Goal: Information Seeking & Learning: Find specific fact

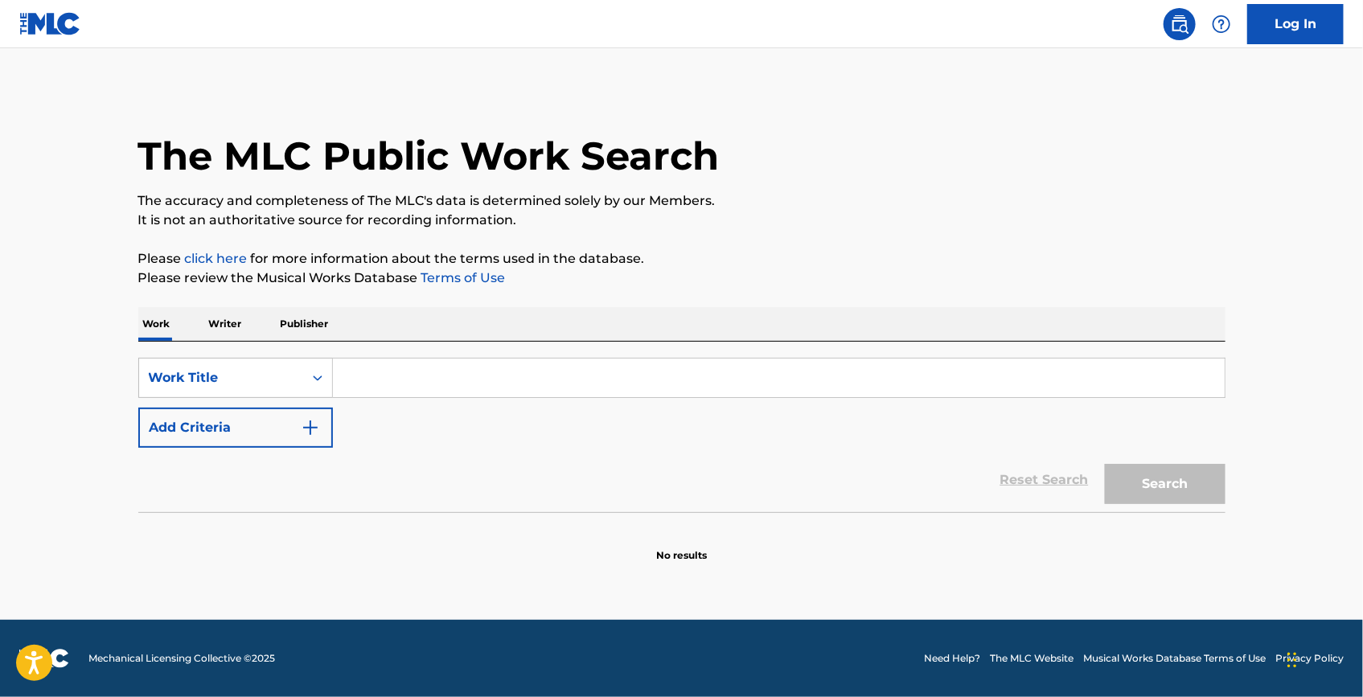
click at [694, 376] on input "Search Form" at bounding box center [779, 378] width 892 height 39
paste input "Fever To The Flava"
type input "Fever To The Flava"
drag, startPoint x: 360, startPoint y: 409, endPoint x: 291, endPoint y: 424, distance: 69.9
click at [360, 409] on div "SearchWithCriteria752a3de9-2ea3-48f0-84fa-ee4ebea0199c Work Title Fever To The …" at bounding box center [681, 403] width 1087 height 90
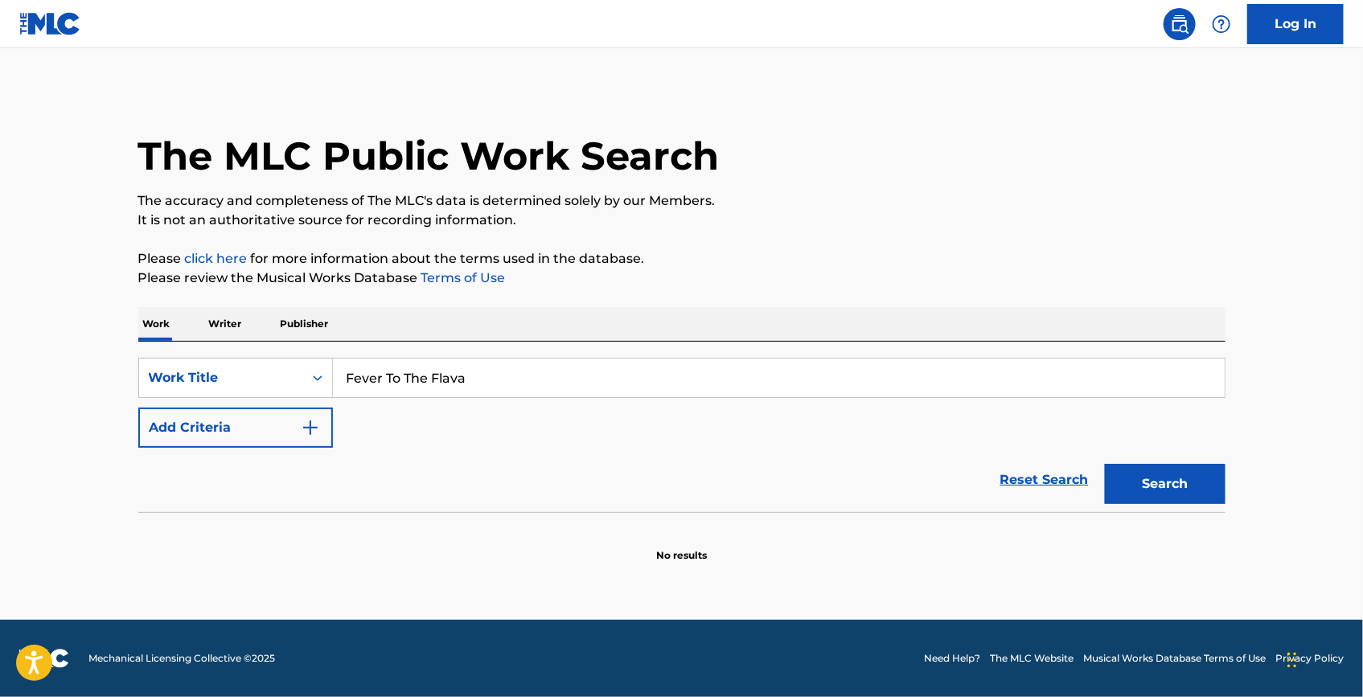
click at [281, 426] on button "Add Criteria" at bounding box center [235, 428] width 195 height 40
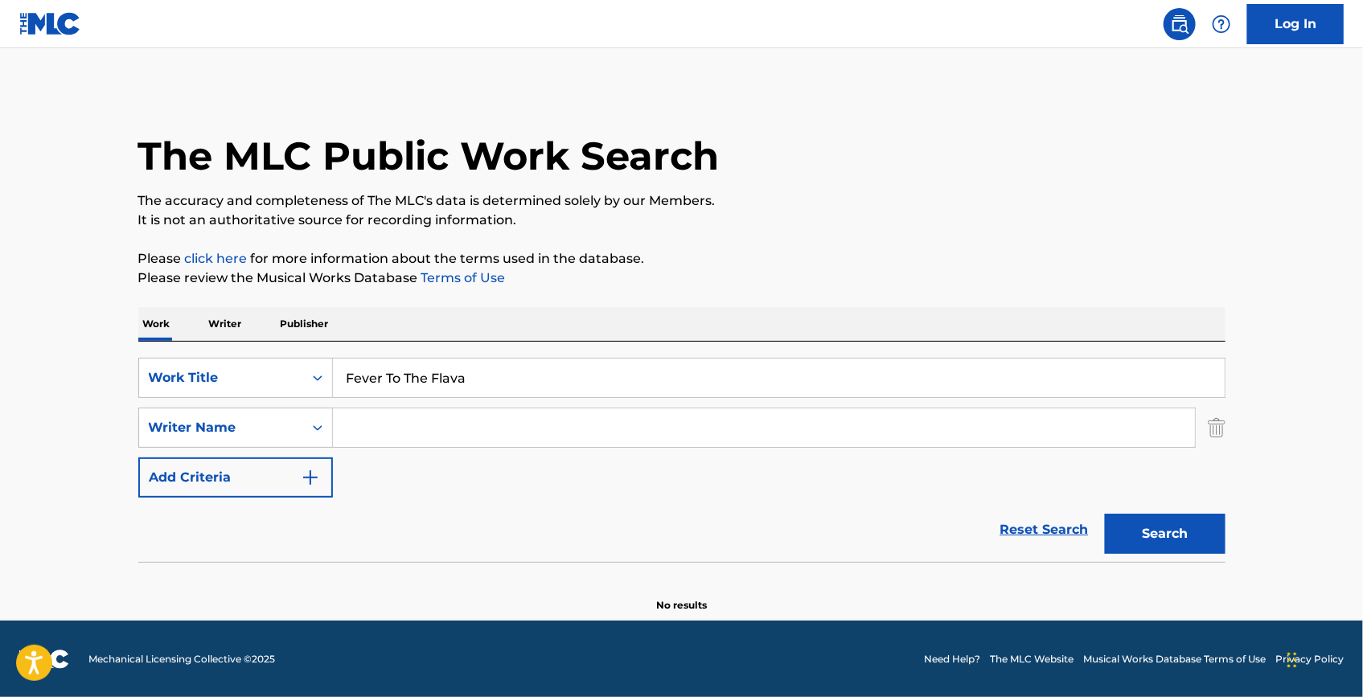
click at [478, 423] on input "Search Form" at bounding box center [764, 428] width 862 height 39
paste input "Werthner"
type input "Werthner"
click at [1175, 532] on button "Search" at bounding box center [1165, 534] width 121 height 40
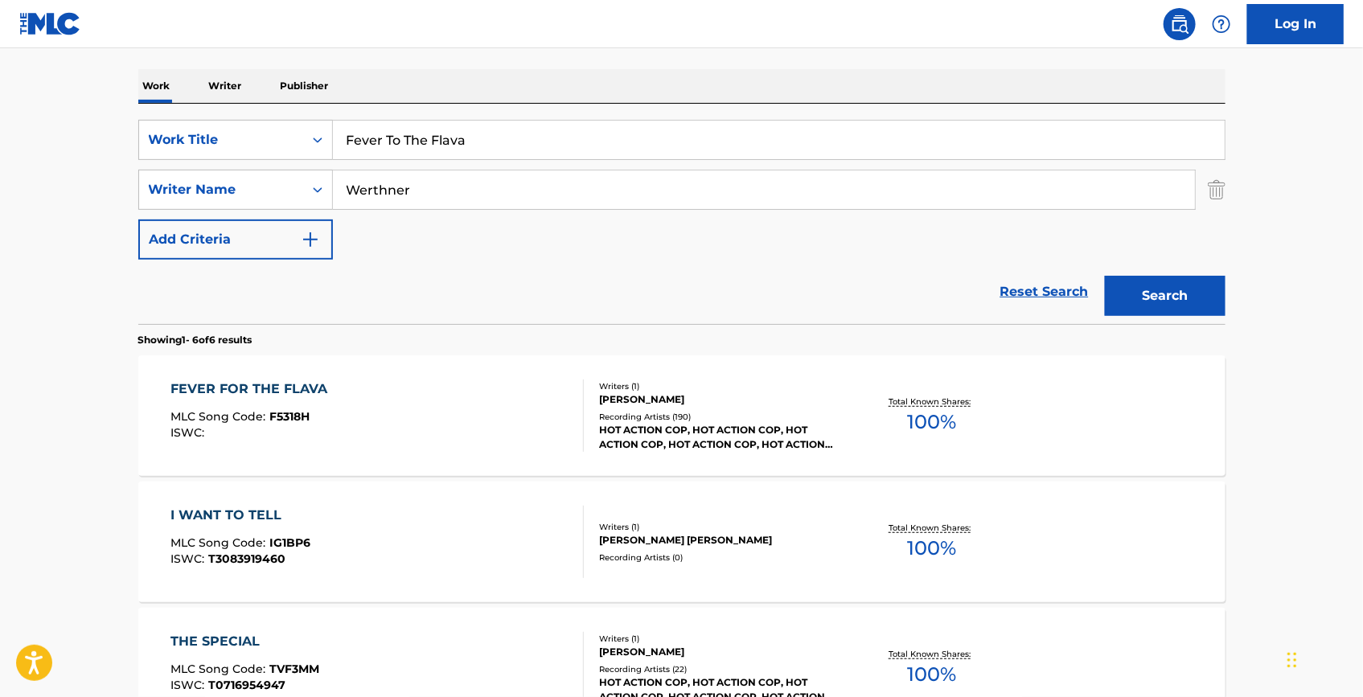
scroll to position [292, 0]
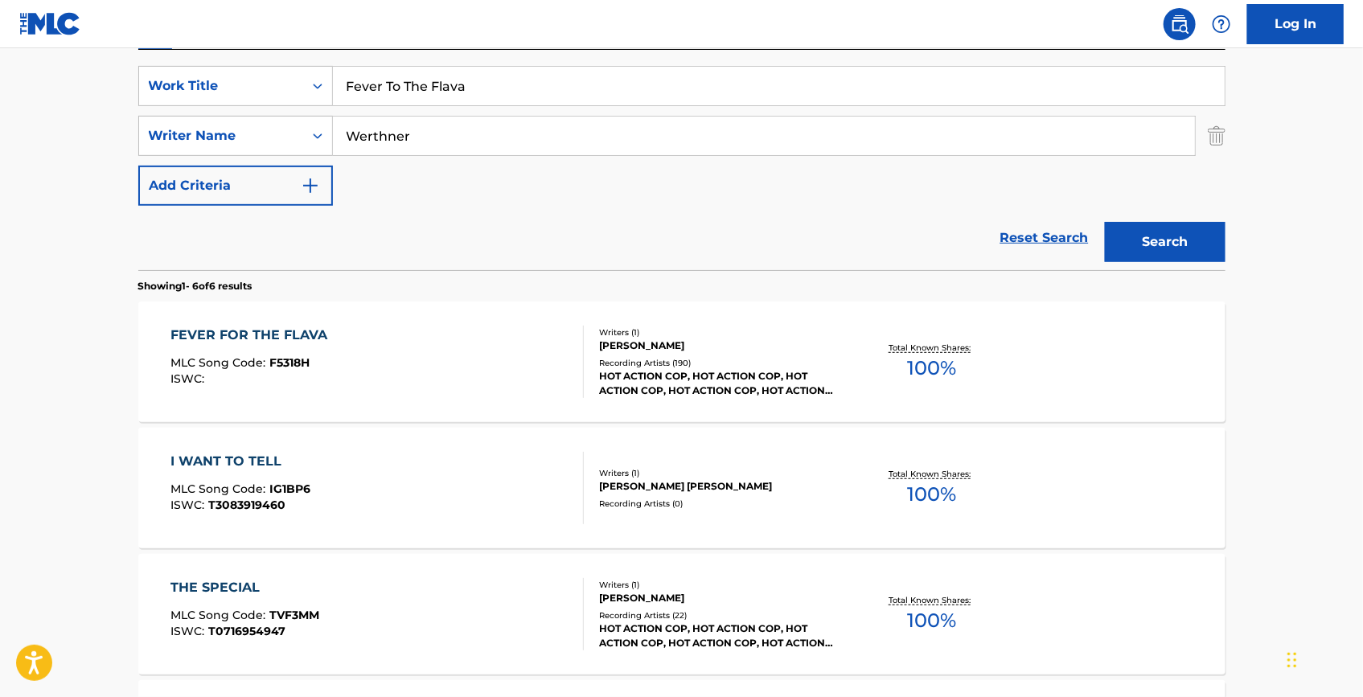
click at [279, 349] on div "FEVER FOR THE FLAVA MLC Song Code : F5318H ISWC :" at bounding box center [253, 362] width 165 height 72
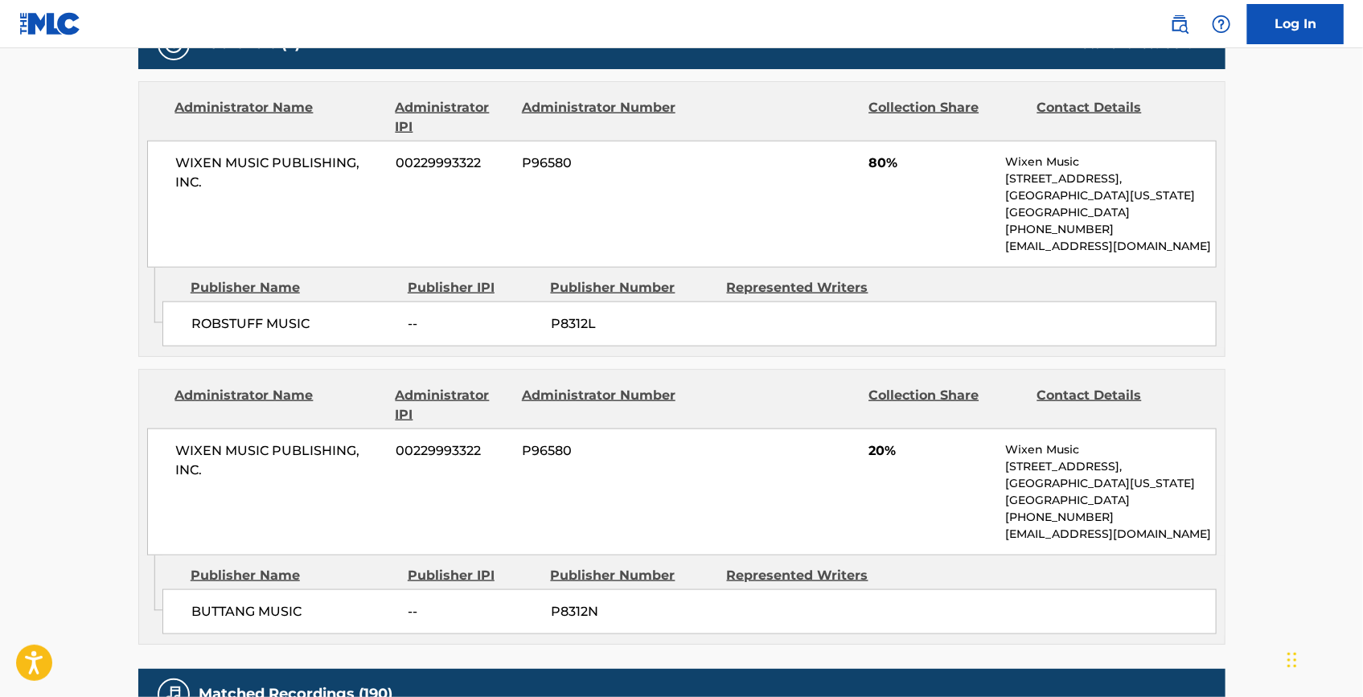
scroll to position [731, 0]
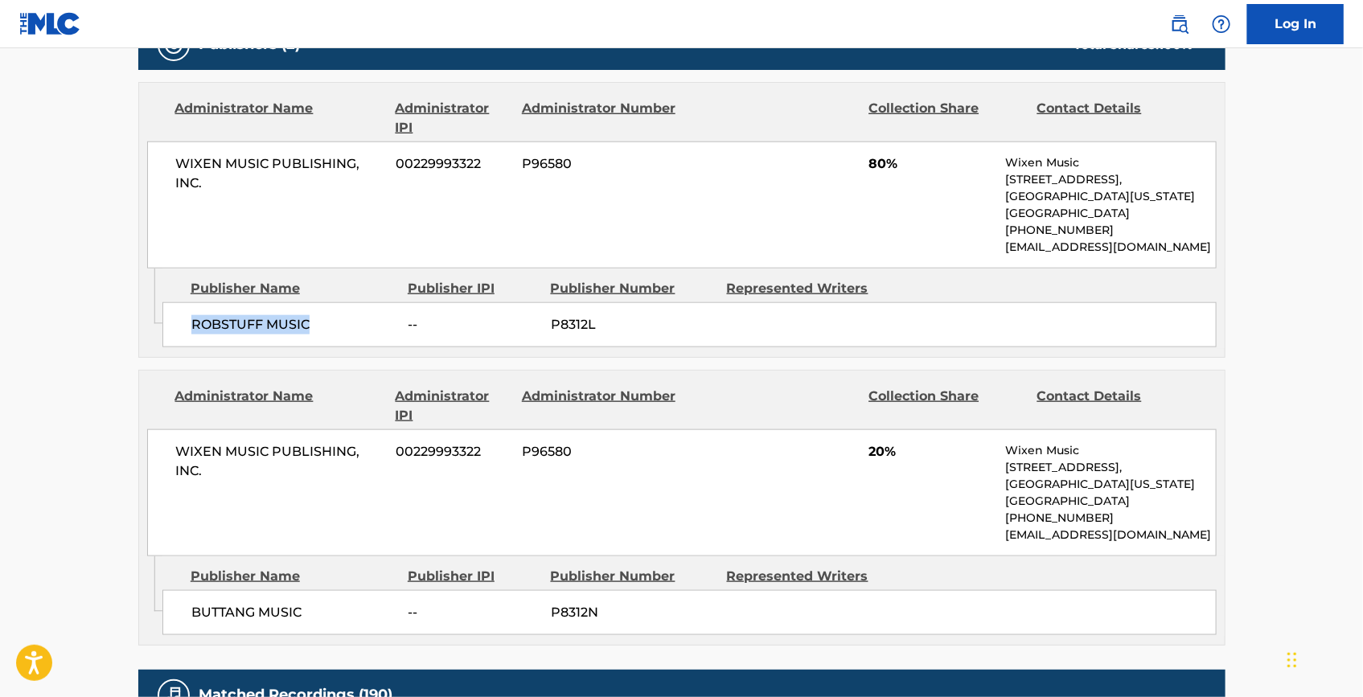
drag, startPoint x: 314, startPoint y: 327, endPoint x: 162, endPoint y: 326, distance: 152.0
click at [162, 326] on div "ROBSTUFF MUSIC -- P8312L" at bounding box center [689, 324] width 1054 height 45
copy span "ROBSTUFF MUSIC"
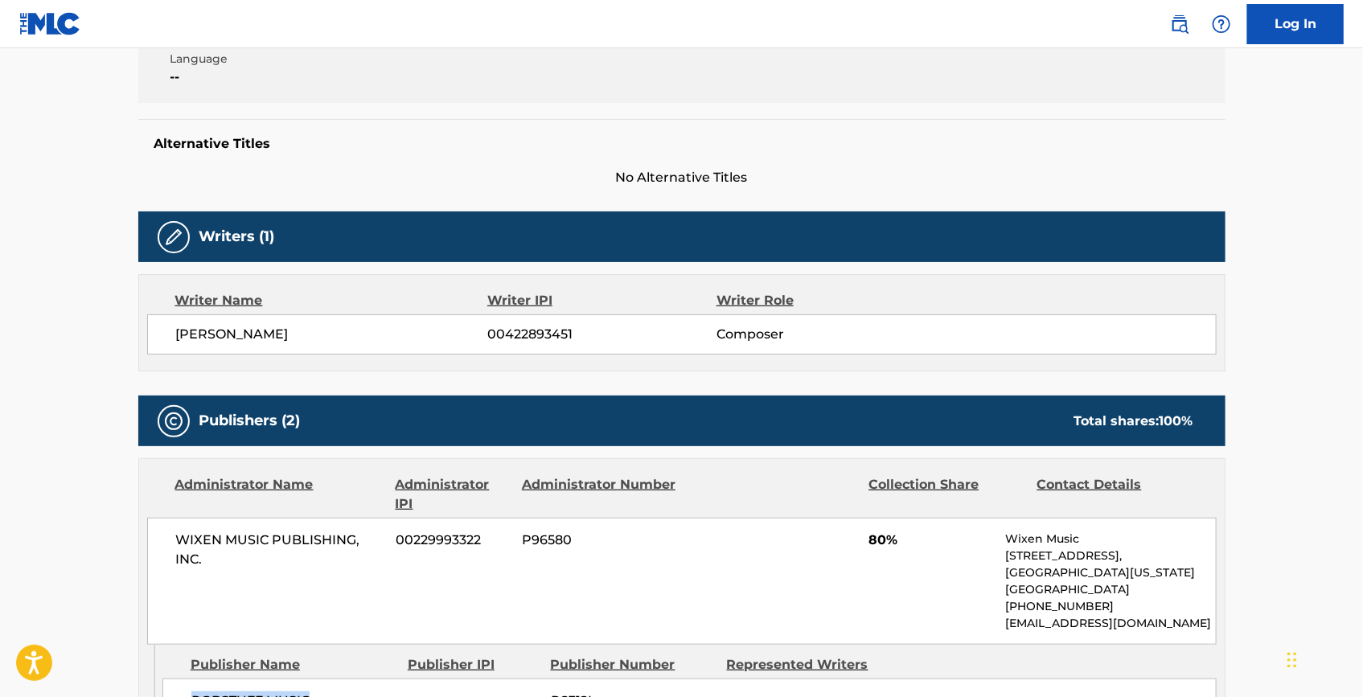
scroll to position [72, 0]
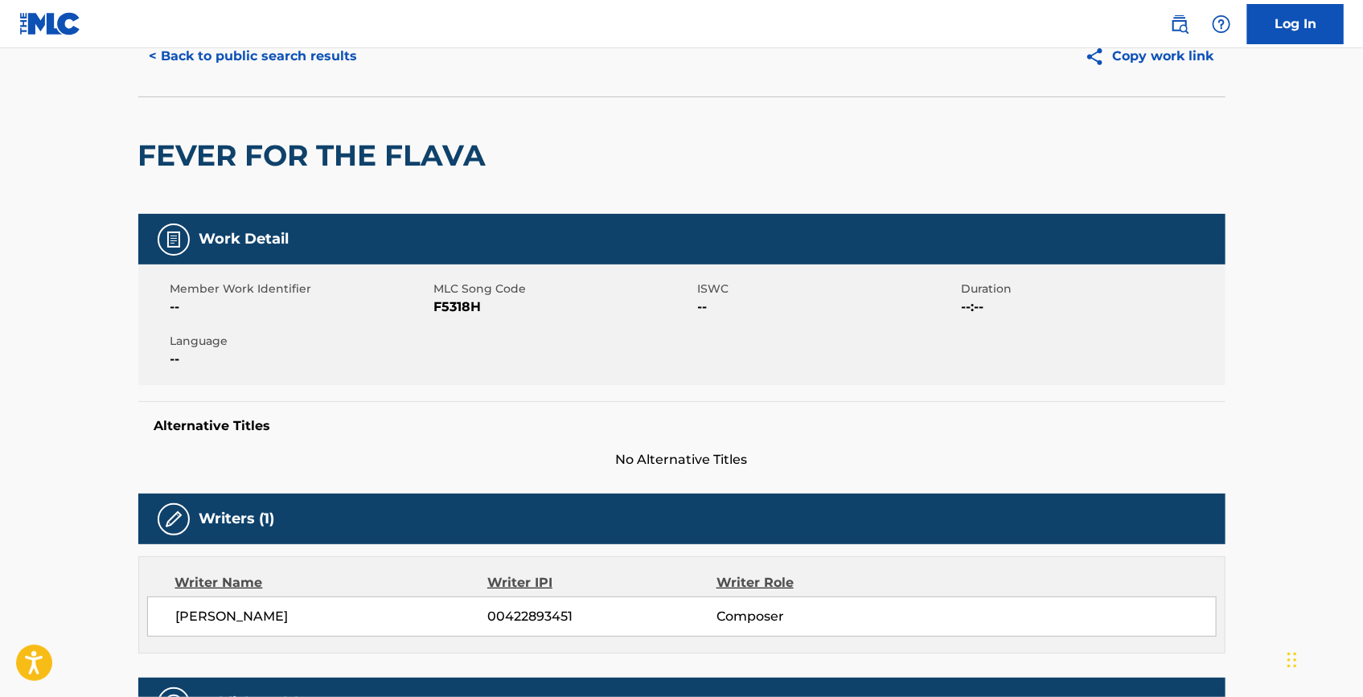
click at [449, 303] on span "F5318H" at bounding box center [564, 307] width 260 height 19
copy span "F5318H"
click at [324, 64] on button "< Back to public search results" at bounding box center [253, 56] width 231 height 40
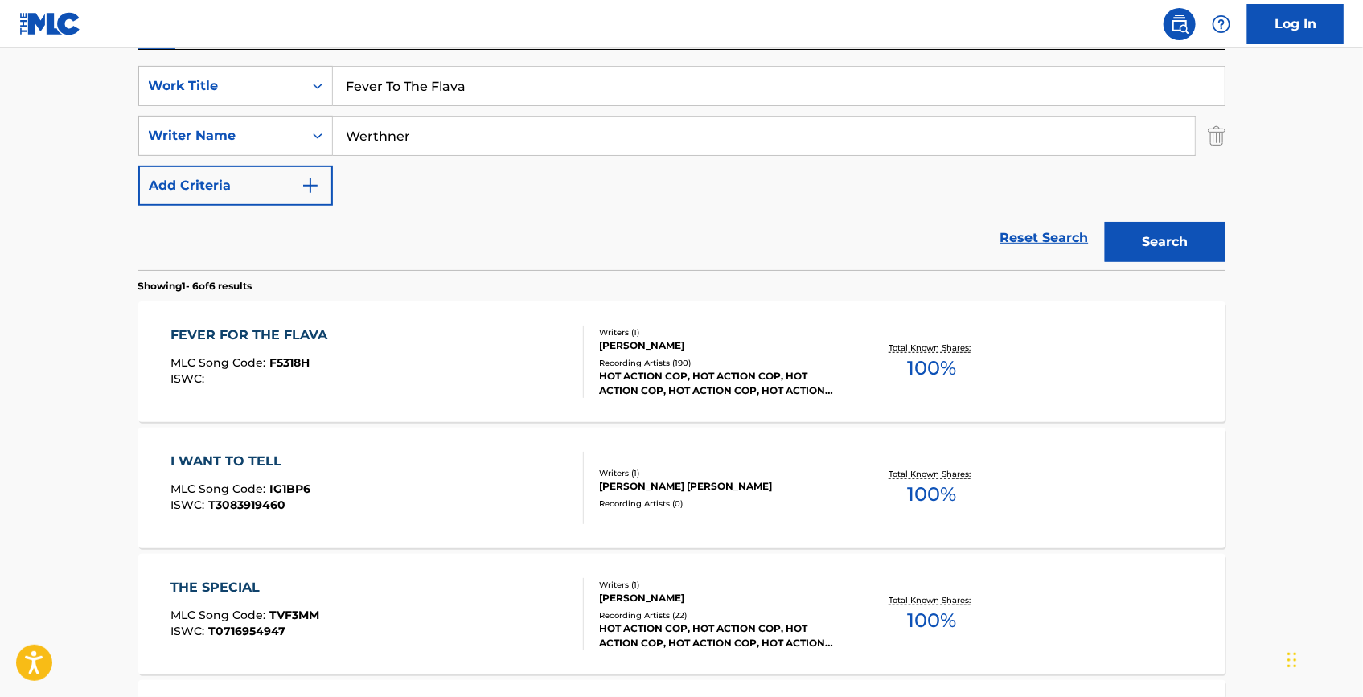
drag, startPoint x: 498, startPoint y: 96, endPoint x: 261, endPoint y: 36, distance: 243.8
click at [261, 27] on div "Log In The MLC Public Work Search The accuracy and completeness of The MLC's da…" at bounding box center [681, 461] width 1363 height 1506
paste input "Get Into Something"
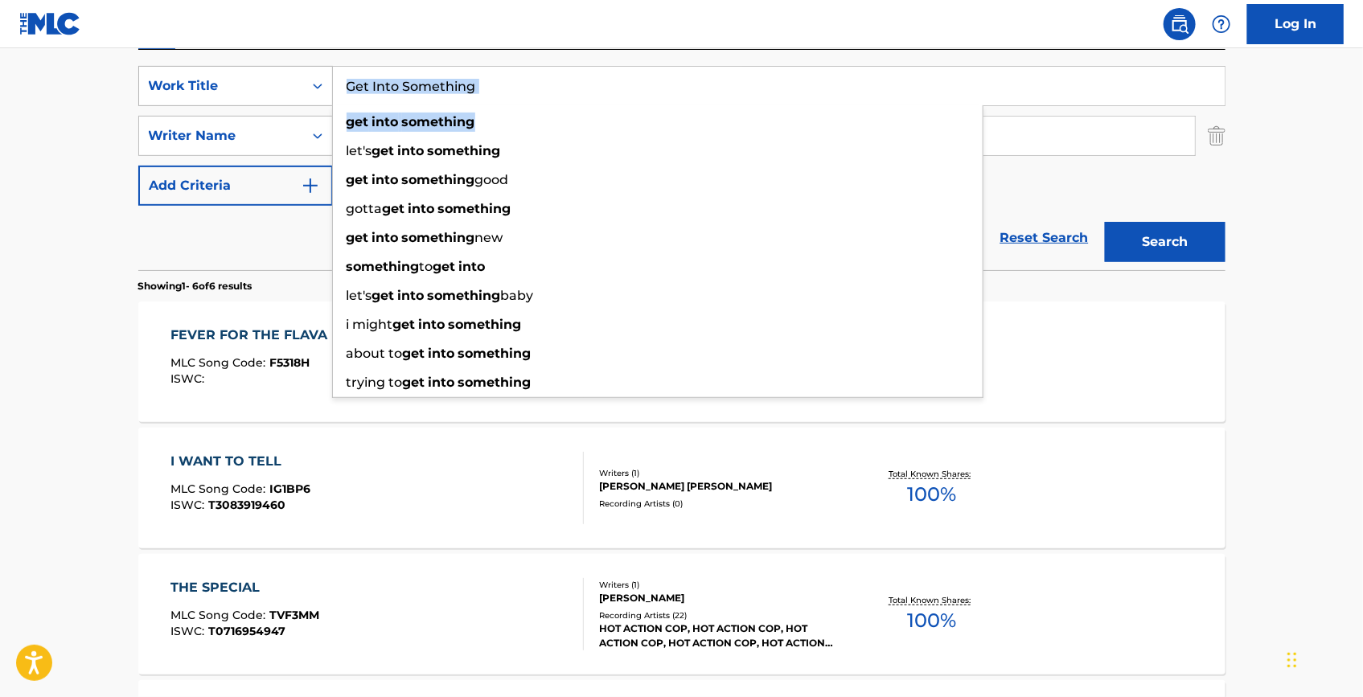
click at [248, 88] on div "SearchWithCriteria752a3de9-2ea3-48f0-84fa-ee4ebea0199c Work Title Get Into Some…" at bounding box center [681, 86] width 1087 height 40
paste input "[PERSON_NAME]"
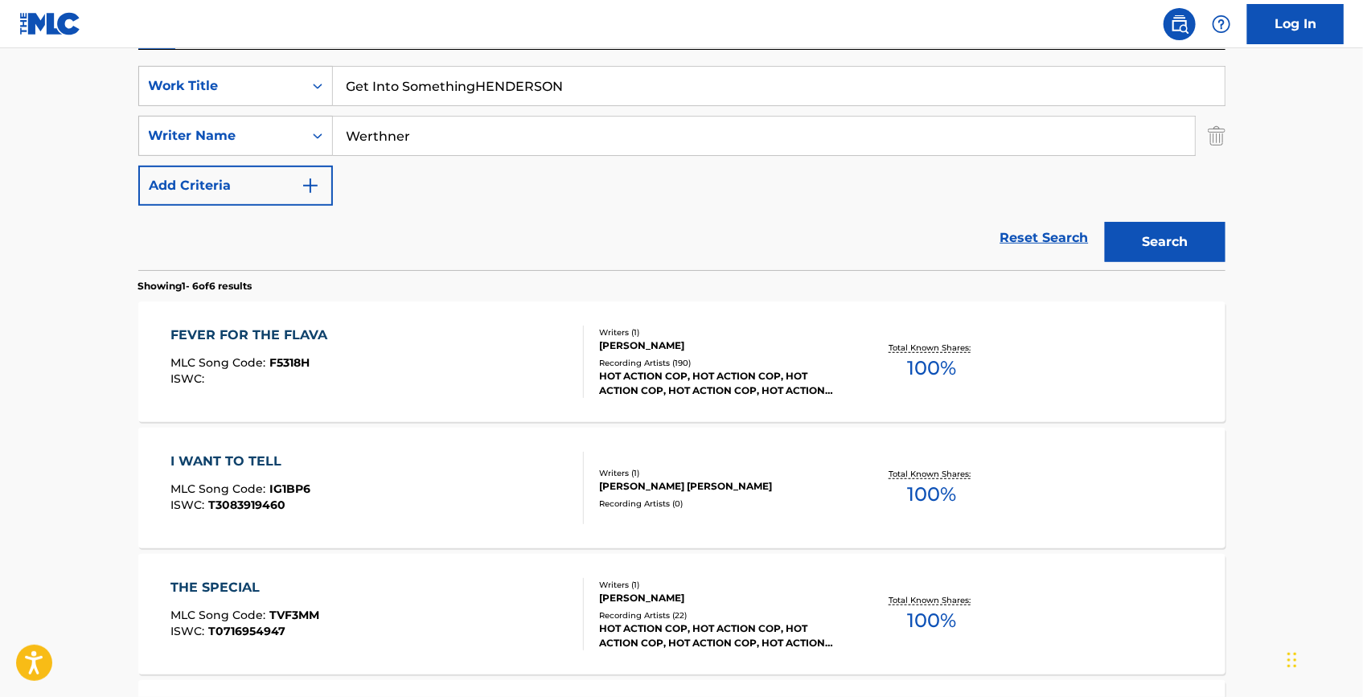
drag, startPoint x: 596, startPoint y: 85, endPoint x: 481, endPoint y: 96, distance: 115.5
click at [481, 96] on input "Get Into SomethingHENDERSON" at bounding box center [779, 86] width 892 height 39
click at [533, 55] on div "SearchWithCriteria752a3de9-2ea3-48f0-84fa-ee4ebea0199c Work Title Get Into Some…" at bounding box center [681, 160] width 1087 height 220
drag, startPoint x: 592, startPoint y: 81, endPoint x: 477, endPoint y: 97, distance: 116.0
click at [477, 97] on input "Get Into SomethingHENDERSON" at bounding box center [779, 86] width 892 height 39
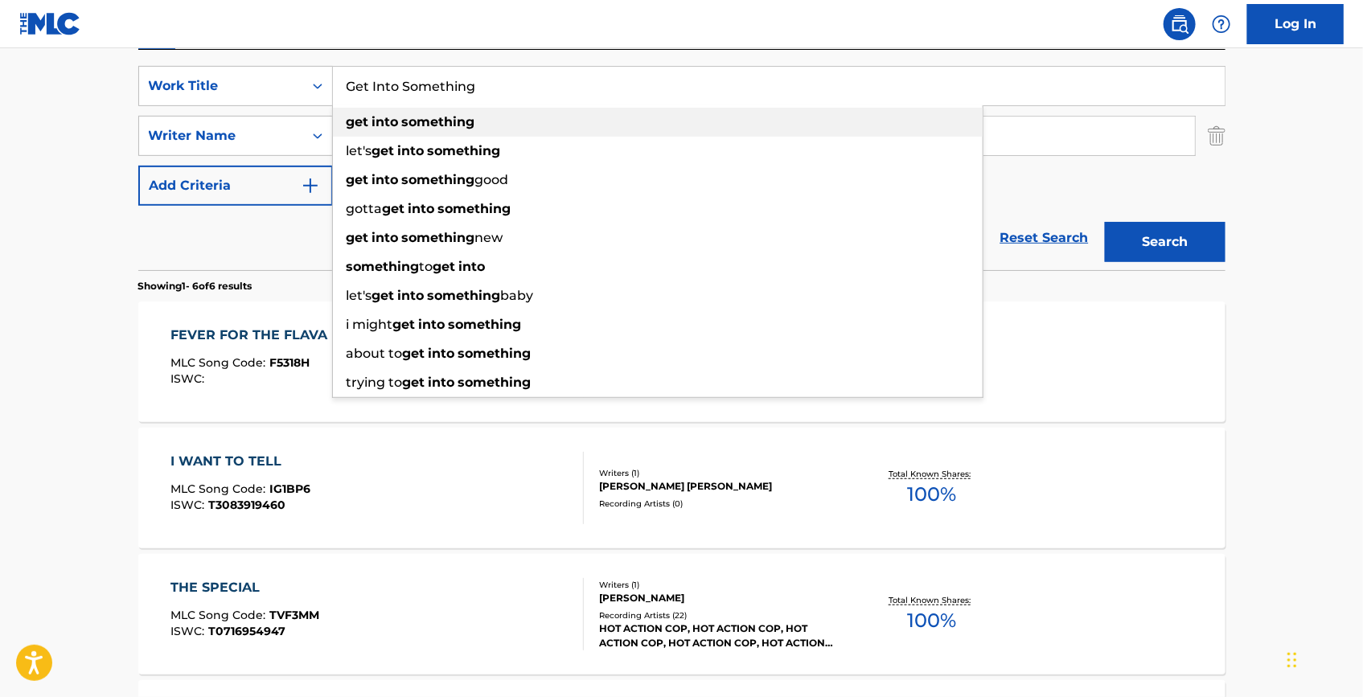
click at [462, 123] on strong "something" at bounding box center [438, 121] width 73 height 15
type input "get into something"
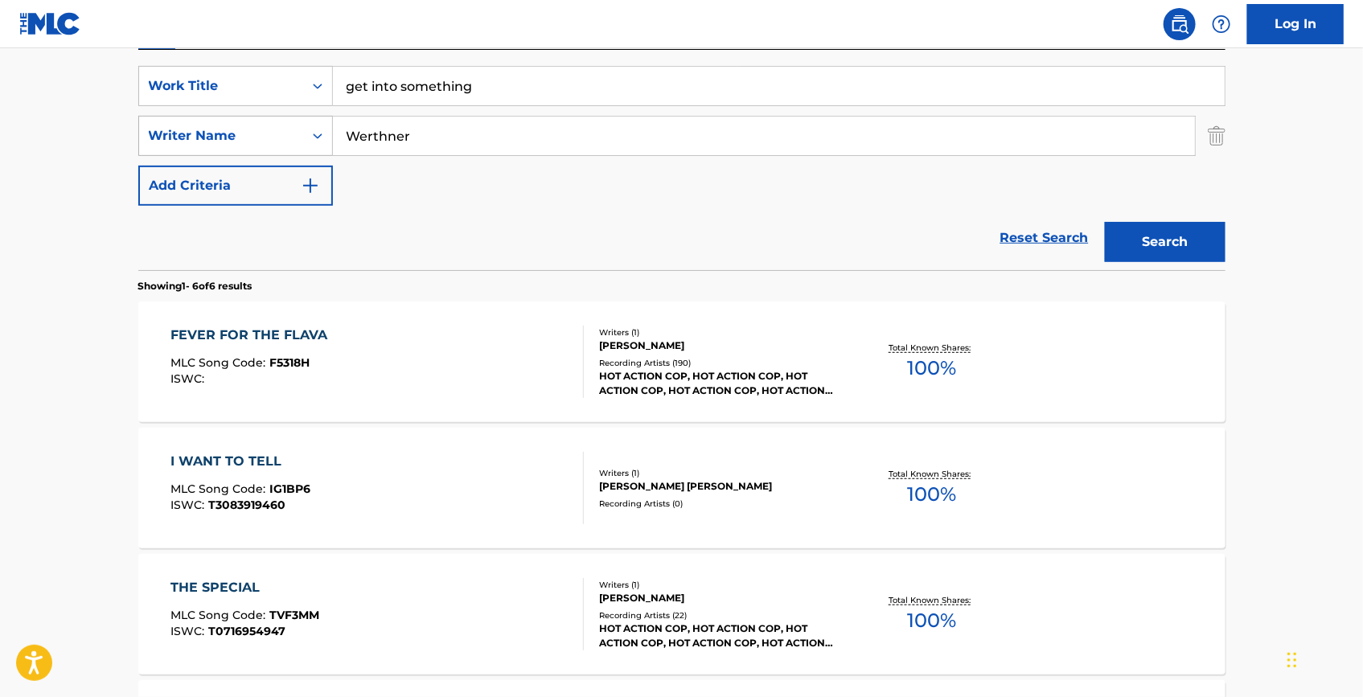
drag, startPoint x: 409, startPoint y: 120, endPoint x: 173, endPoint y: 120, distance: 236.5
click at [173, 120] on div "SearchWithCriteriac3bd159f-7f47-4706-9711-2176f4269536 Writer Name [PERSON_NAME]" at bounding box center [681, 136] width 1087 height 40
paste input "[PERSON_NAME]"
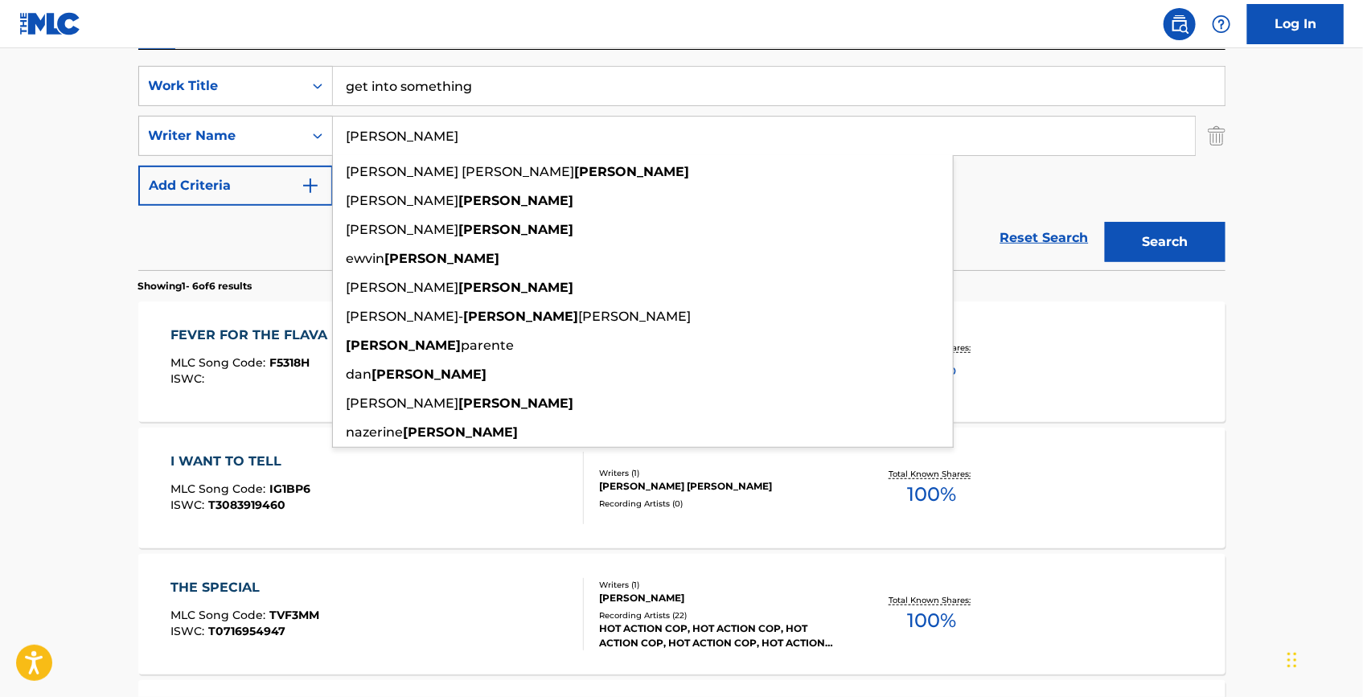
type input "[PERSON_NAME]"
click at [1126, 238] on button "Search" at bounding box center [1165, 242] width 121 height 40
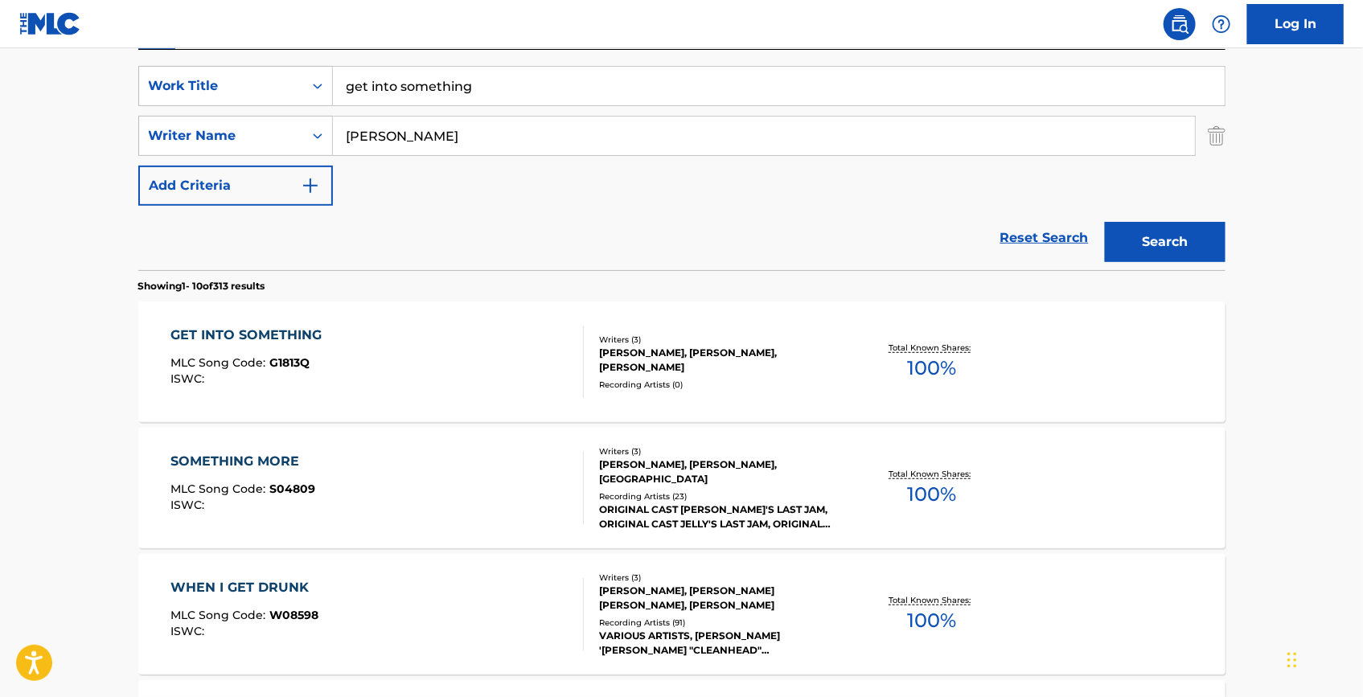
click at [232, 326] on div "GET INTO SOMETHING" at bounding box center [250, 335] width 159 height 19
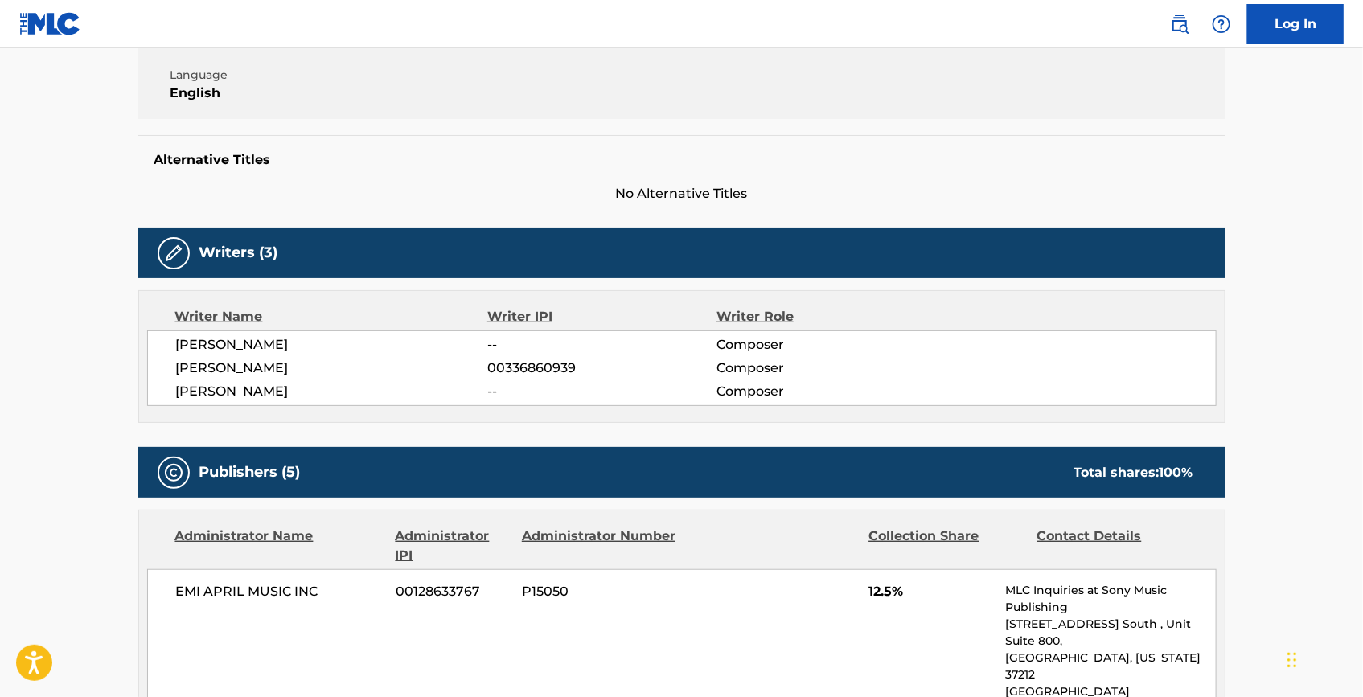
scroll to position [113, 0]
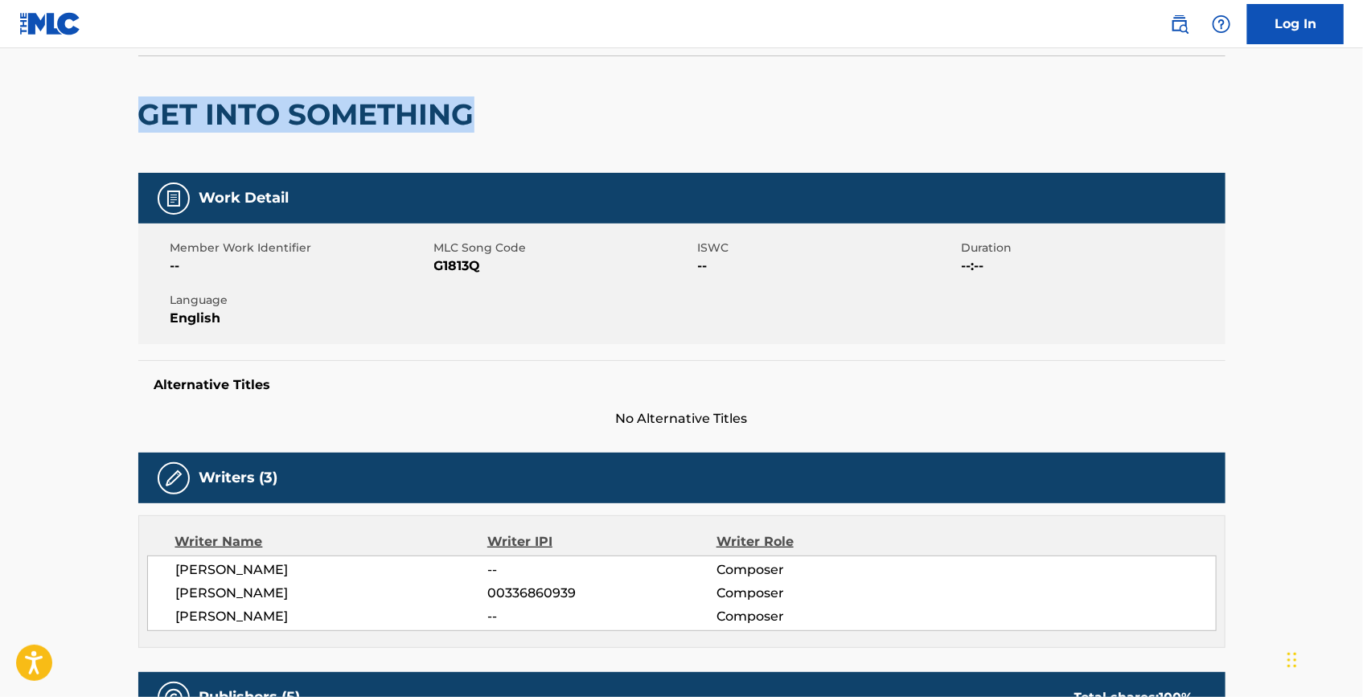
drag, startPoint x: 476, startPoint y: 113, endPoint x: 145, endPoint y: 121, distance: 331.4
click at [145, 121] on h2 "GET INTO SOMETHING" at bounding box center [310, 115] width 344 height 36
copy h2 "GET INTO SOMETHING"
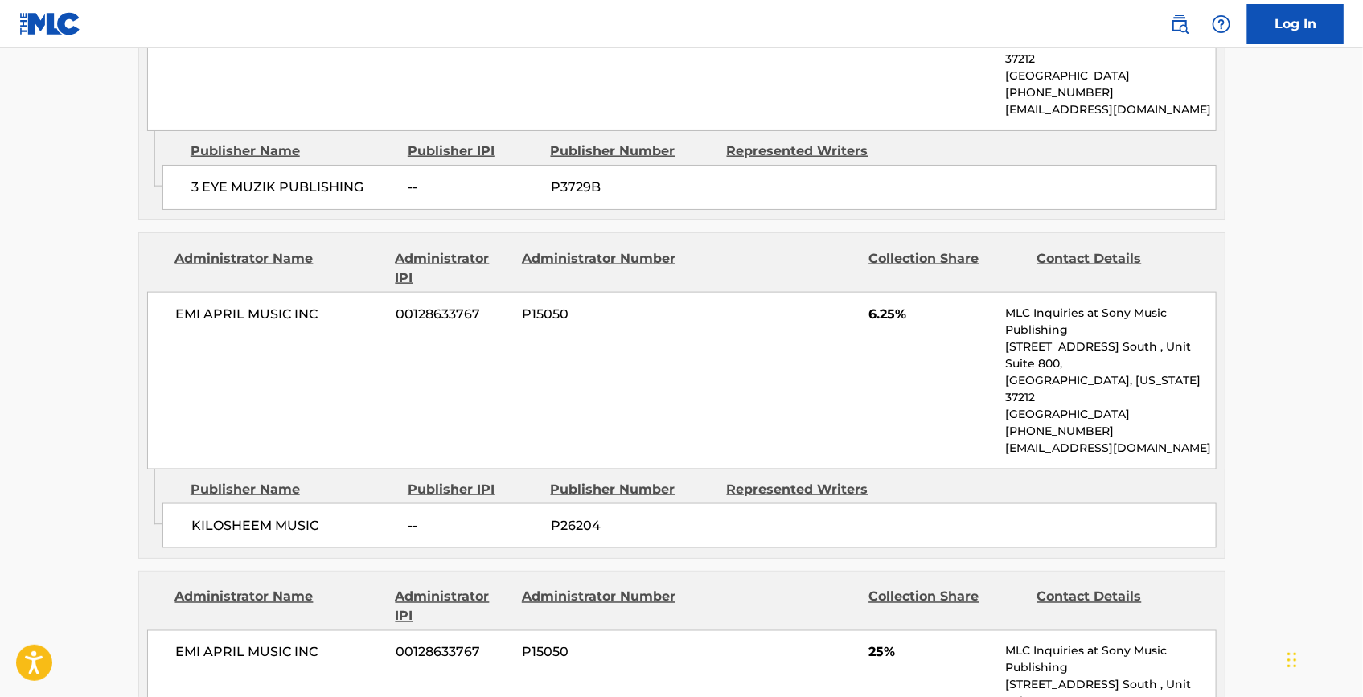
scroll to position [991, 0]
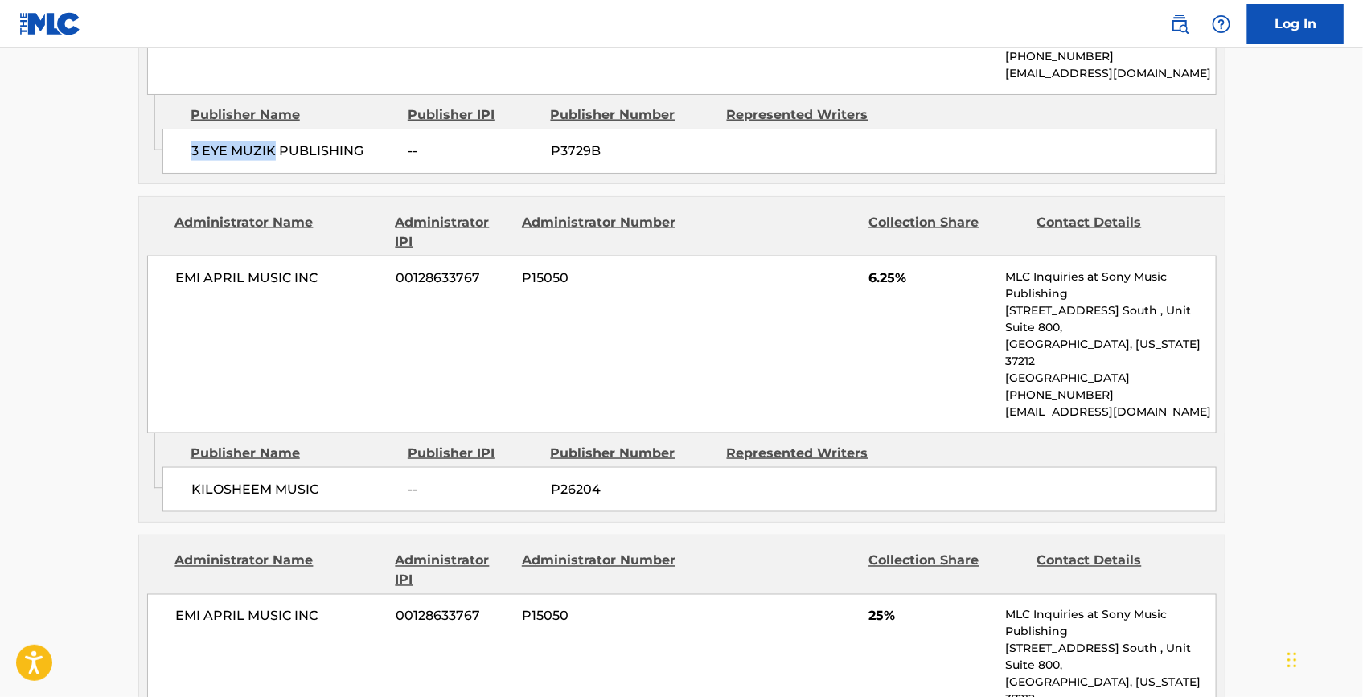
drag, startPoint x: 186, startPoint y: 113, endPoint x: 273, endPoint y: 115, distance: 86.9
click at [273, 129] on div "3 EYE MUZIK PUBLISHING -- P3729B" at bounding box center [689, 151] width 1054 height 45
copy span "3 EYE MUZIK"
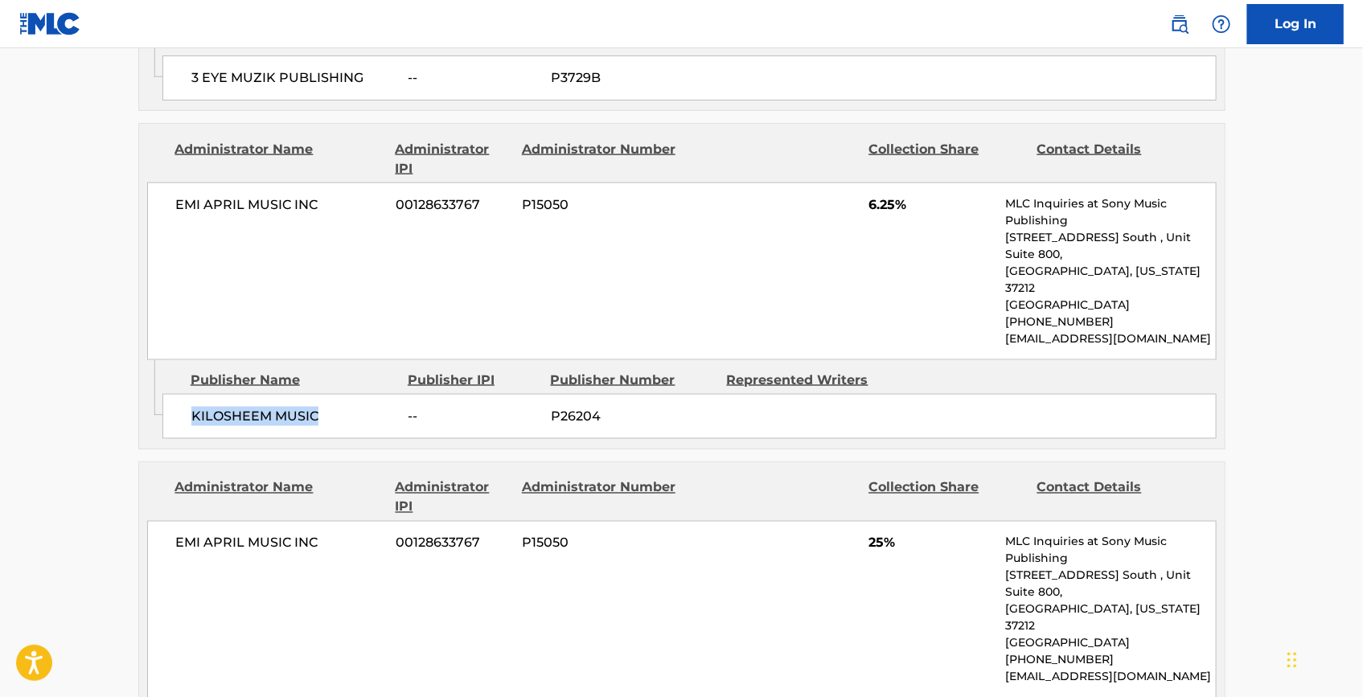
drag, startPoint x: 308, startPoint y: 349, endPoint x: 191, endPoint y: 345, distance: 117.5
click at [191, 407] on span "KILOSHEEM MUSIC" at bounding box center [293, 416] width 205 height 19
copy span "KILOSHEEM MUSIC"
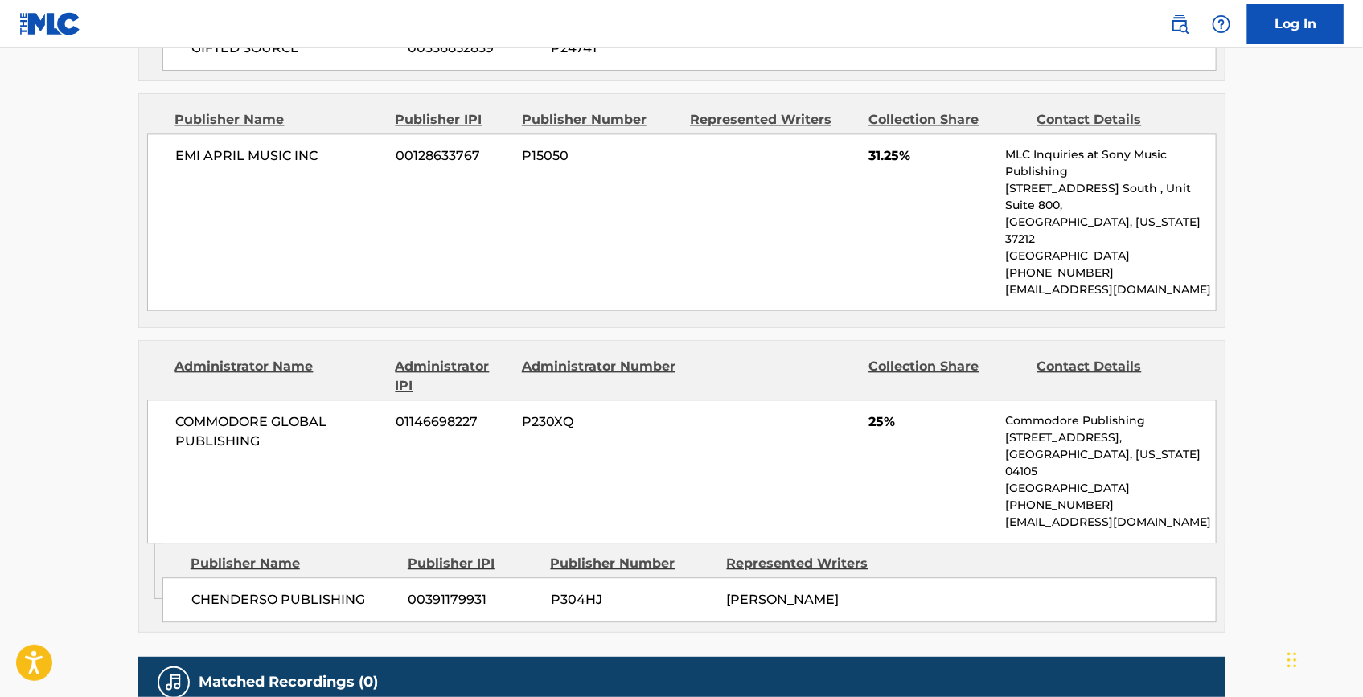
scroll to position [1795, 0]
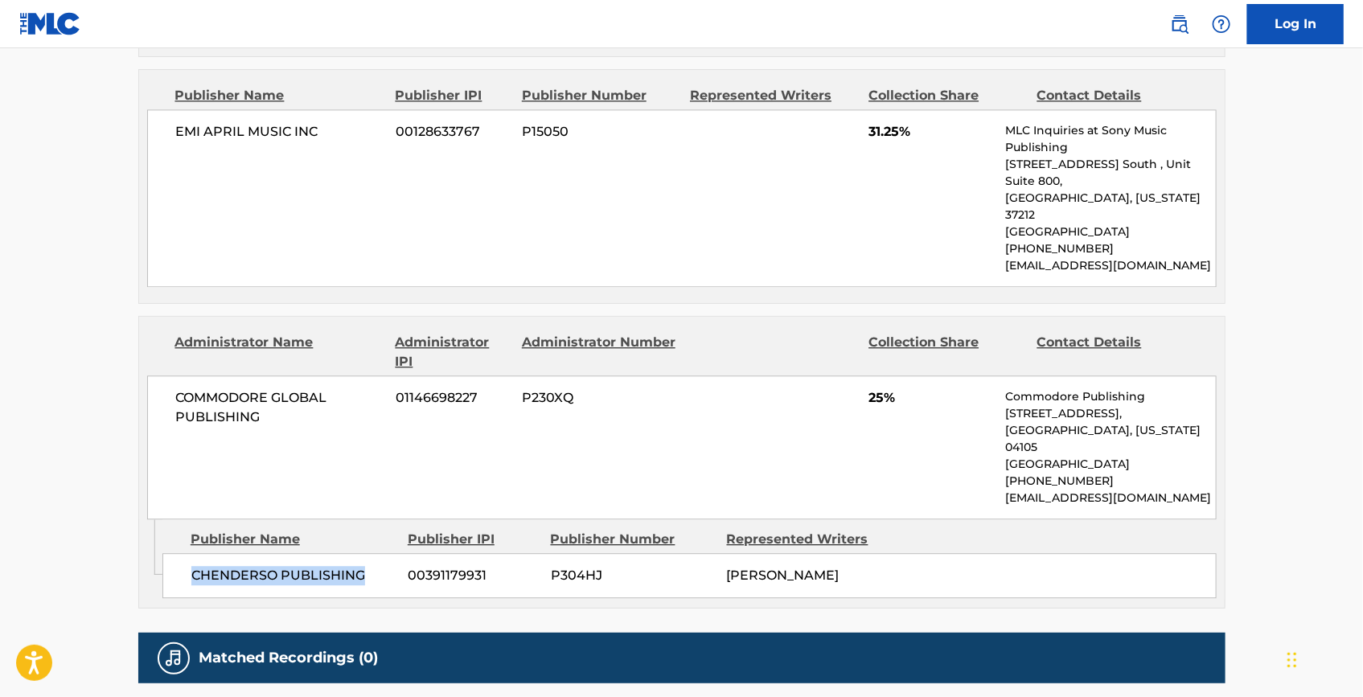
drag, startPoint x: 363, startPoint y: 417, endPoint x: 194, endPoint y: 422, distance: 169.0
click at [194, 566] on span "CHENDERSO PUBLISHING" at bounding box center [293, 575] width 205 height 19
copy span "CHENDERSO PUBLISHING"
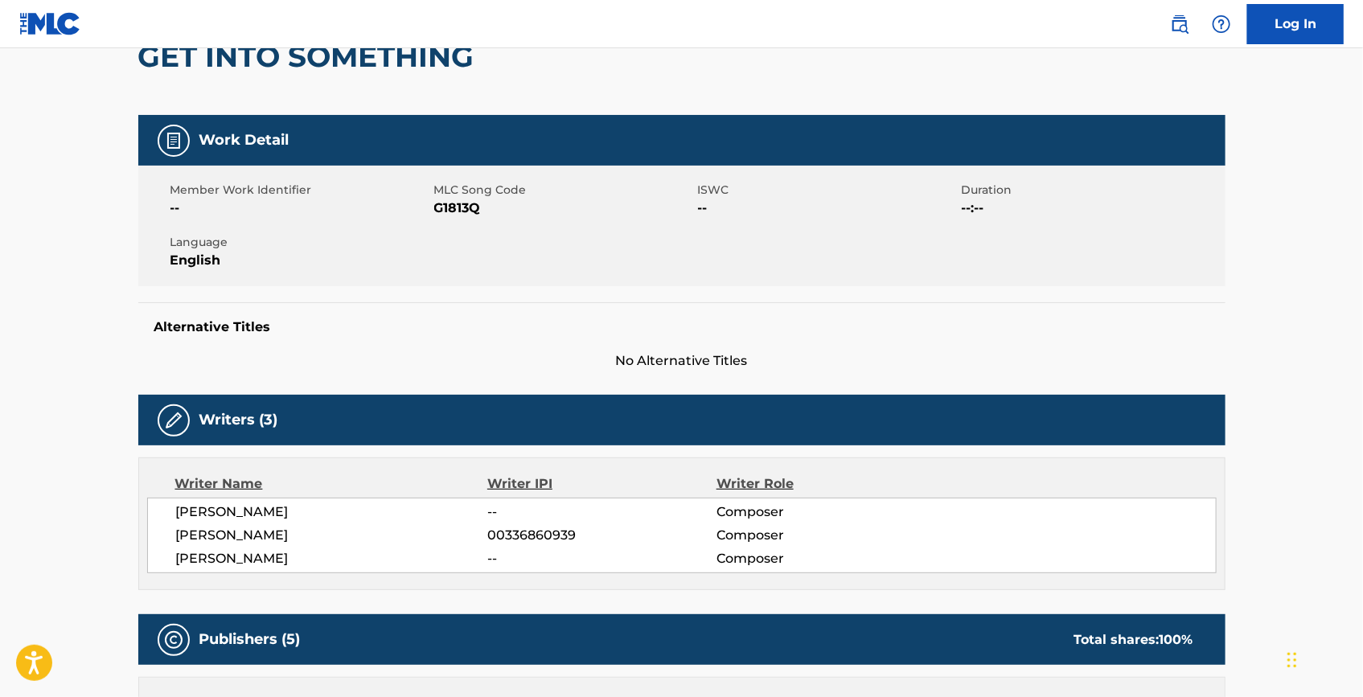
scroll to position [40, 0]
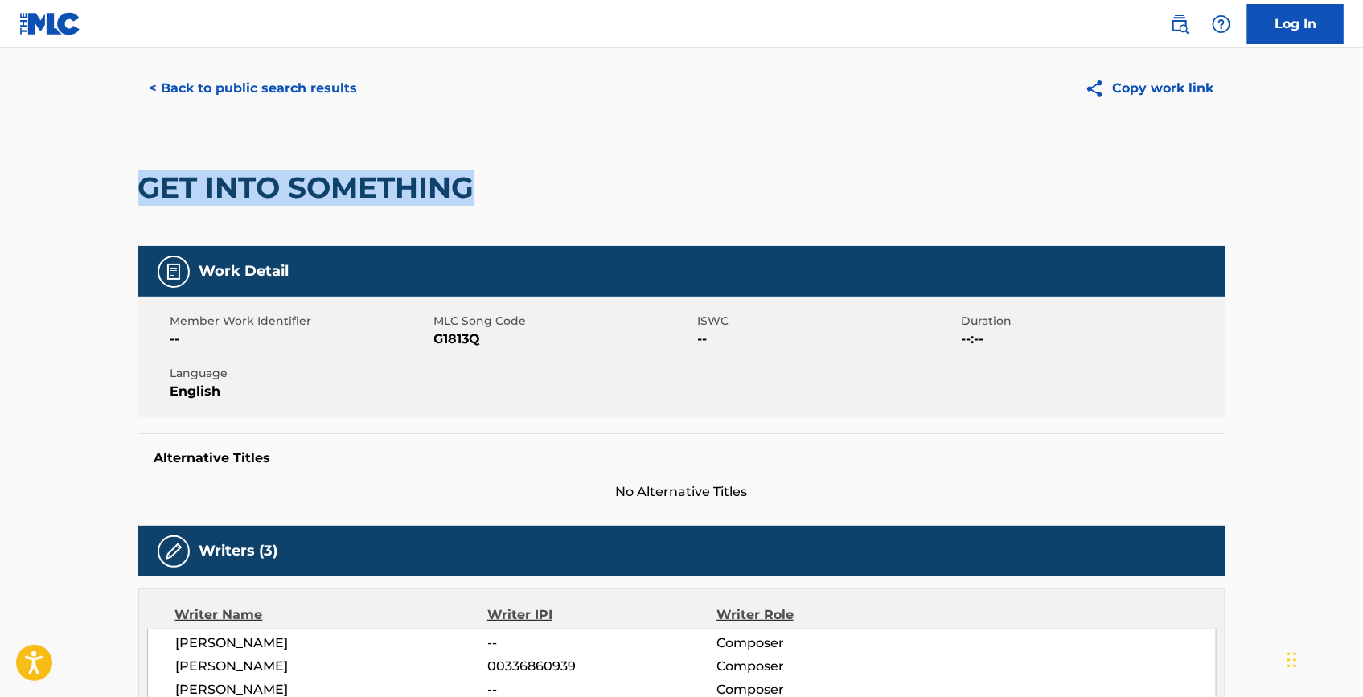
drag, startPoint x: 470, startPoint y: 175, endPoint x: 146, endPoint y: 185, distance: 323.5
click at [146, 185] on h2 "GET INTO SOMETHING" at bounding box center [310, 188] width 344 height 36
copy h2 "GET INTO SOMETHING"
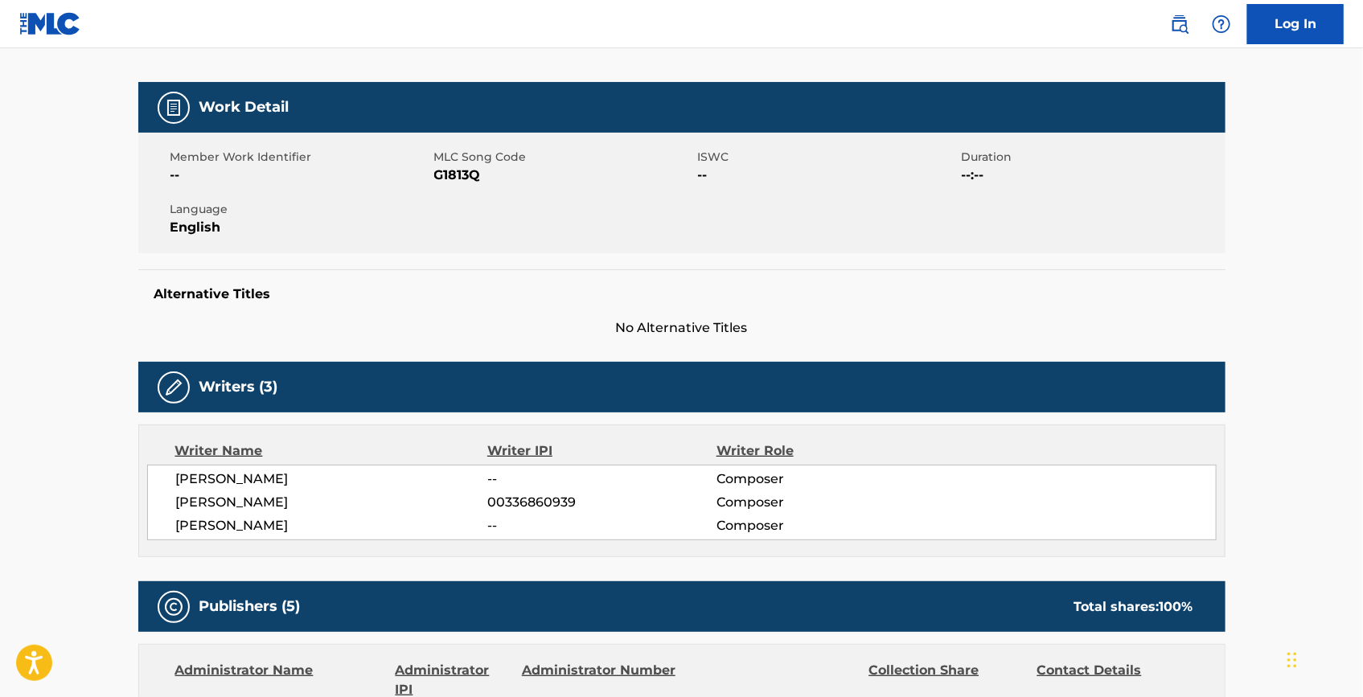
scroll to position [113, 0]
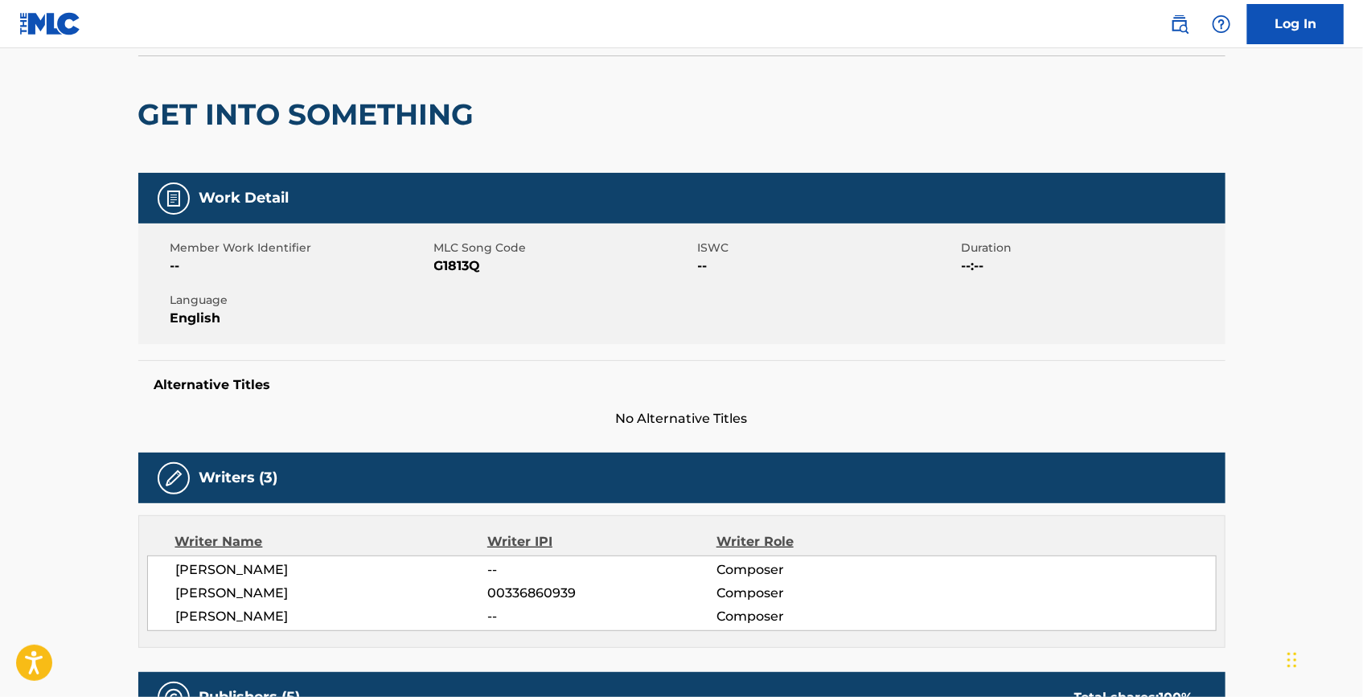
click at [459, 261] on span "G1813Q" at bounding box center [564, 266] width 260 height 19
copy span "G1813Q"
